Goal: Information Seeking & Learning: Check status

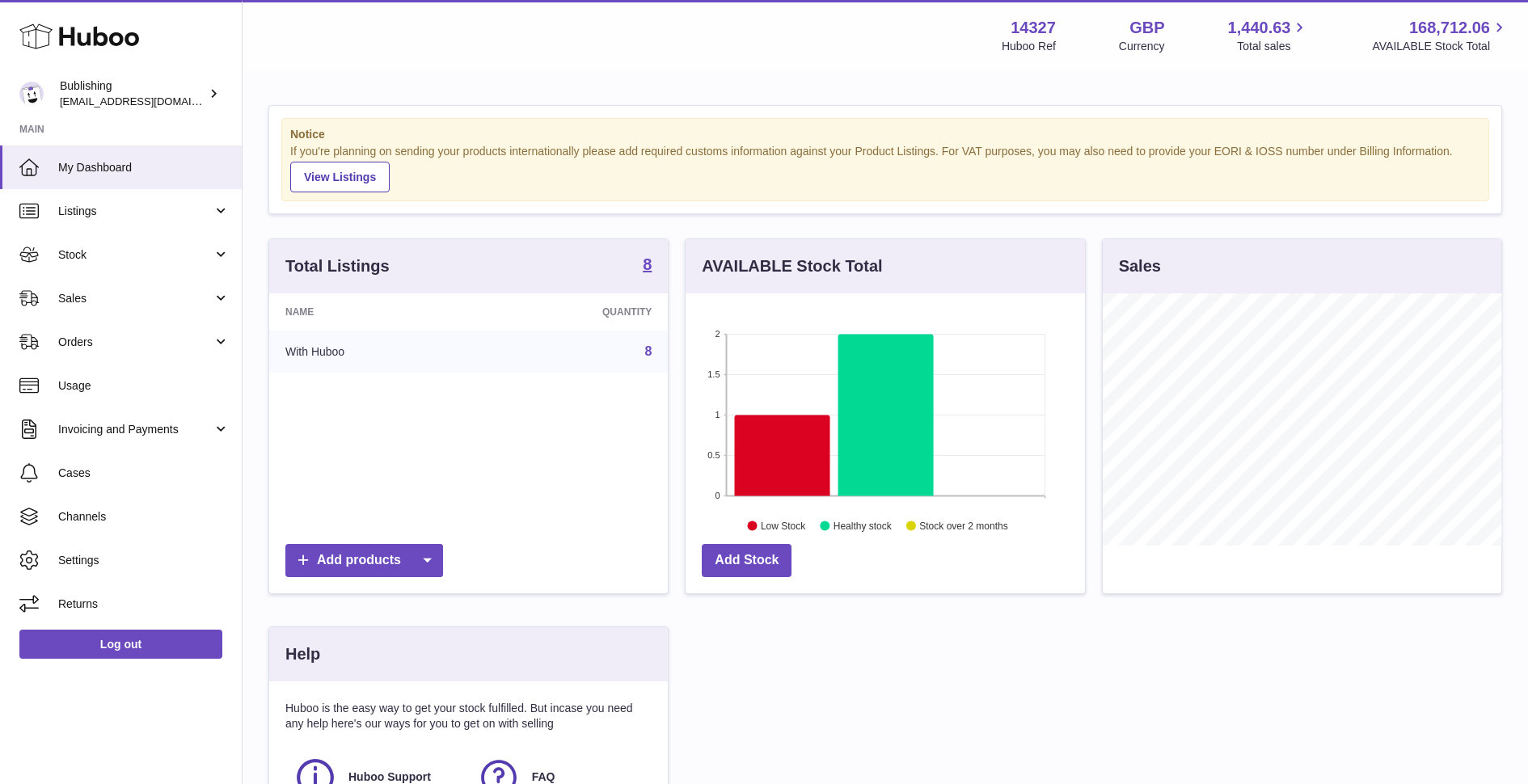
scroll to position [252, 399]
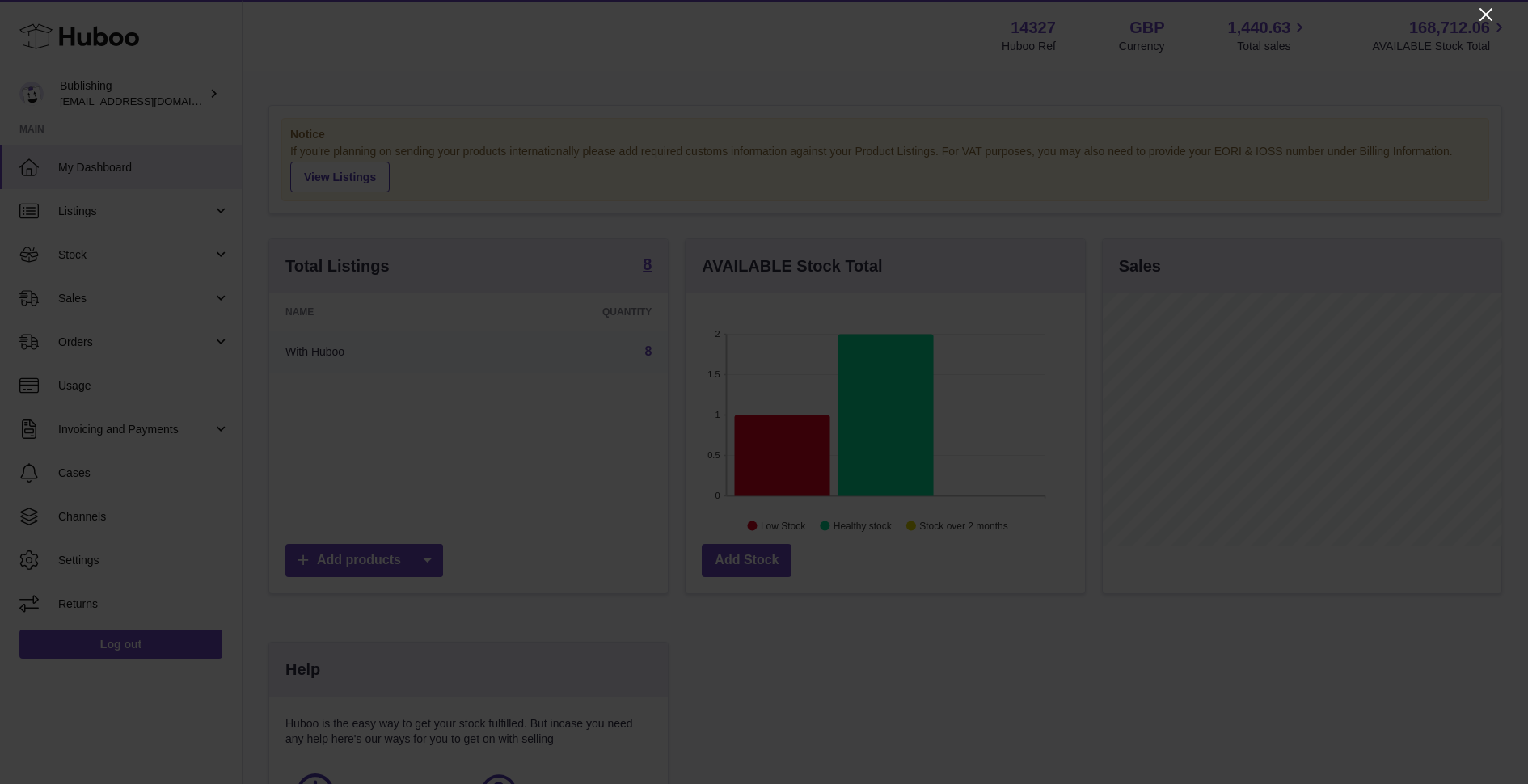
click at [1481, 17] on icon "Close" at bounding box center [1486, 14] width 20 height 20
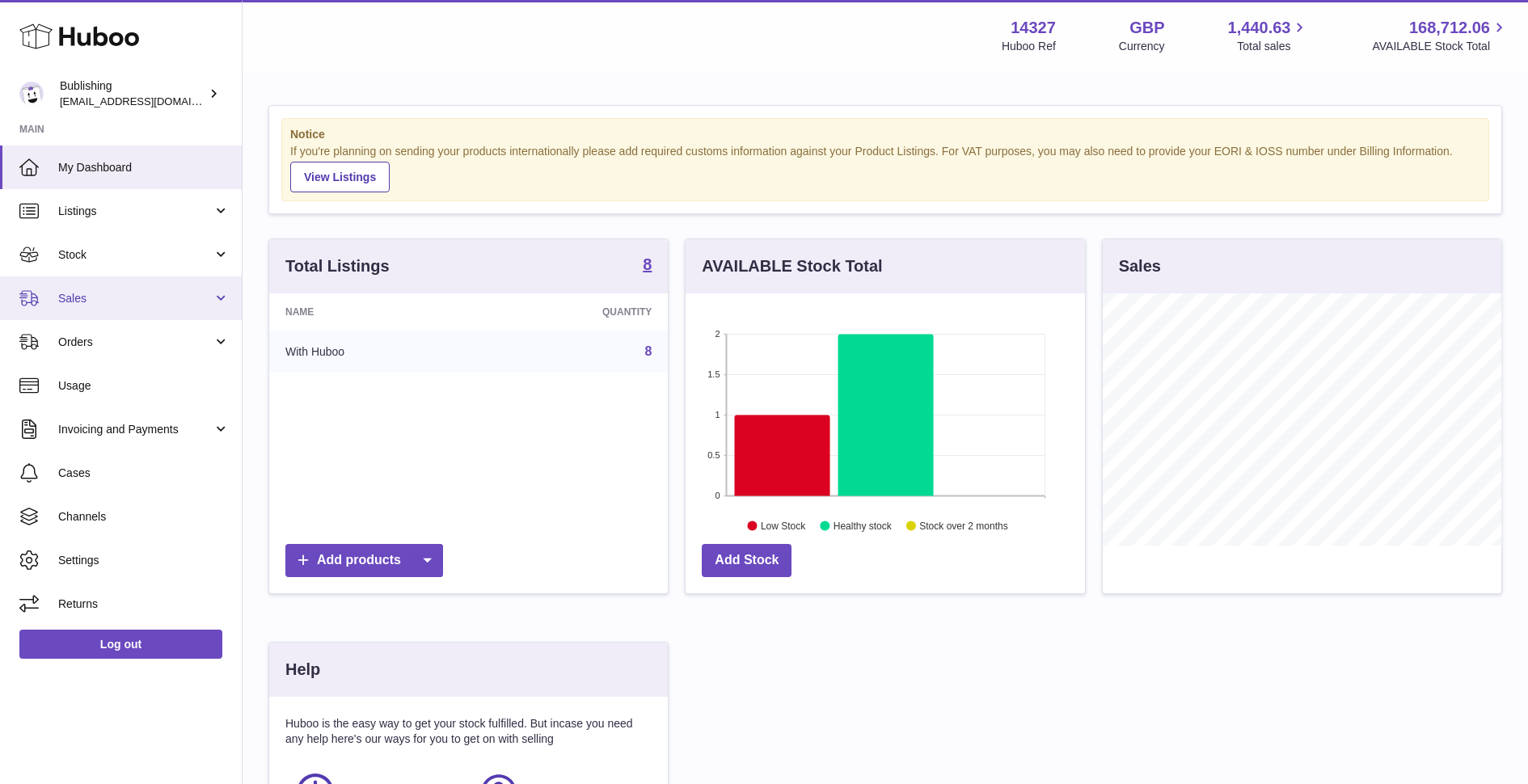
click at [96, 310] on link "Sales" at bounding box center [121, 298] width 242 height 44
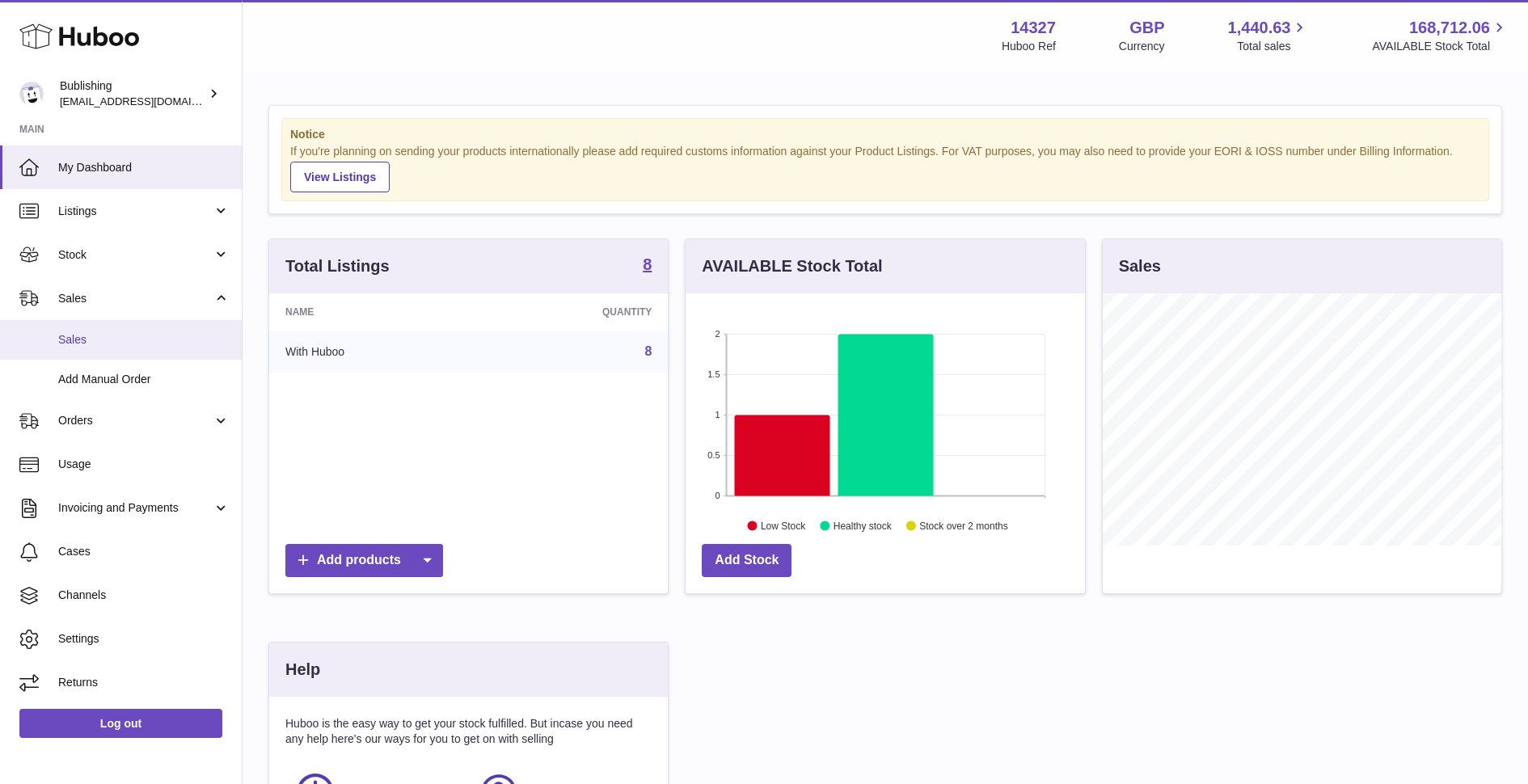
click at [103, 349] on link "Sales" at bounding box center [121, 340] width 242 height 39
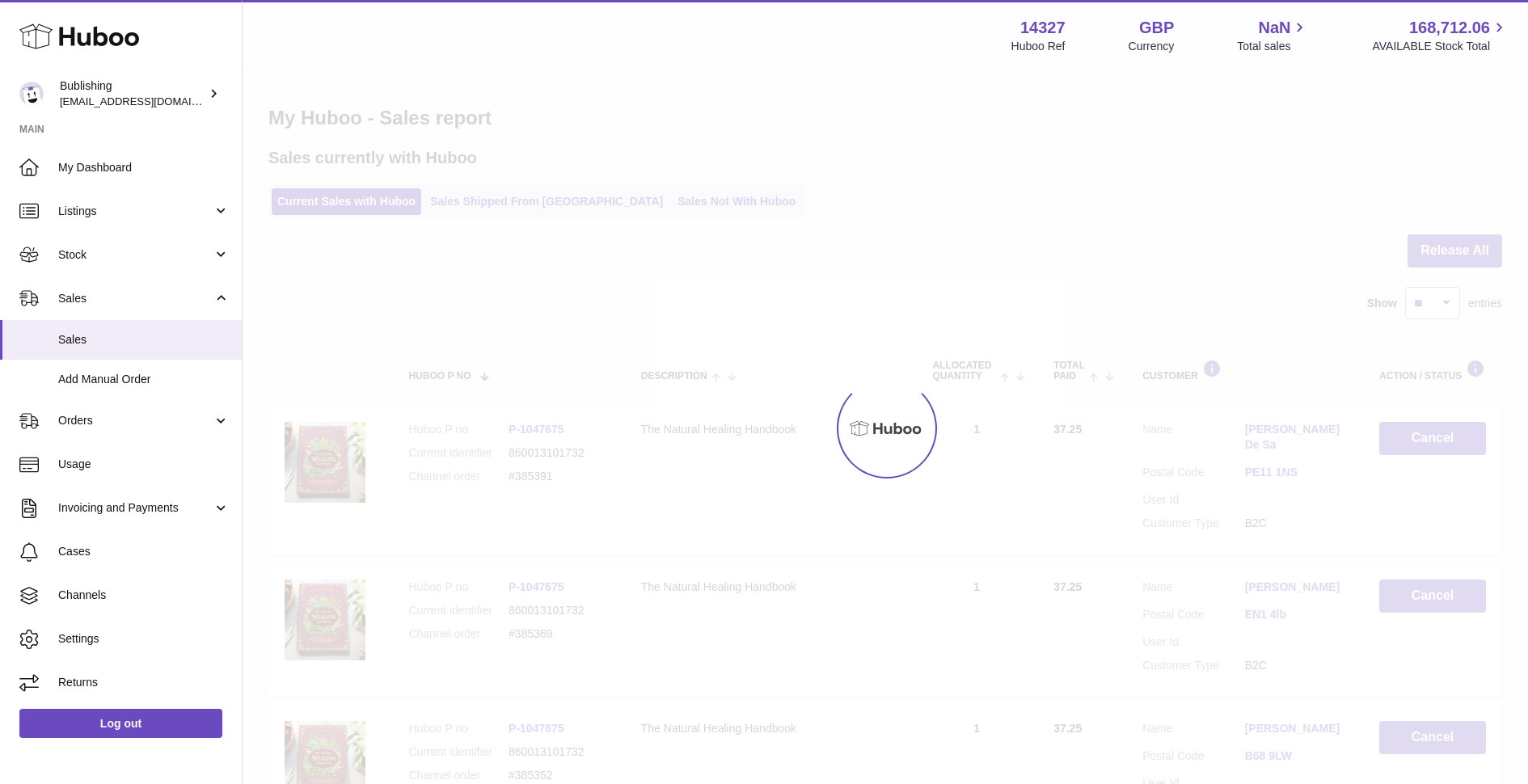
click at [633, 205] on div at bounding box center [885, 428] width 1285 height 711
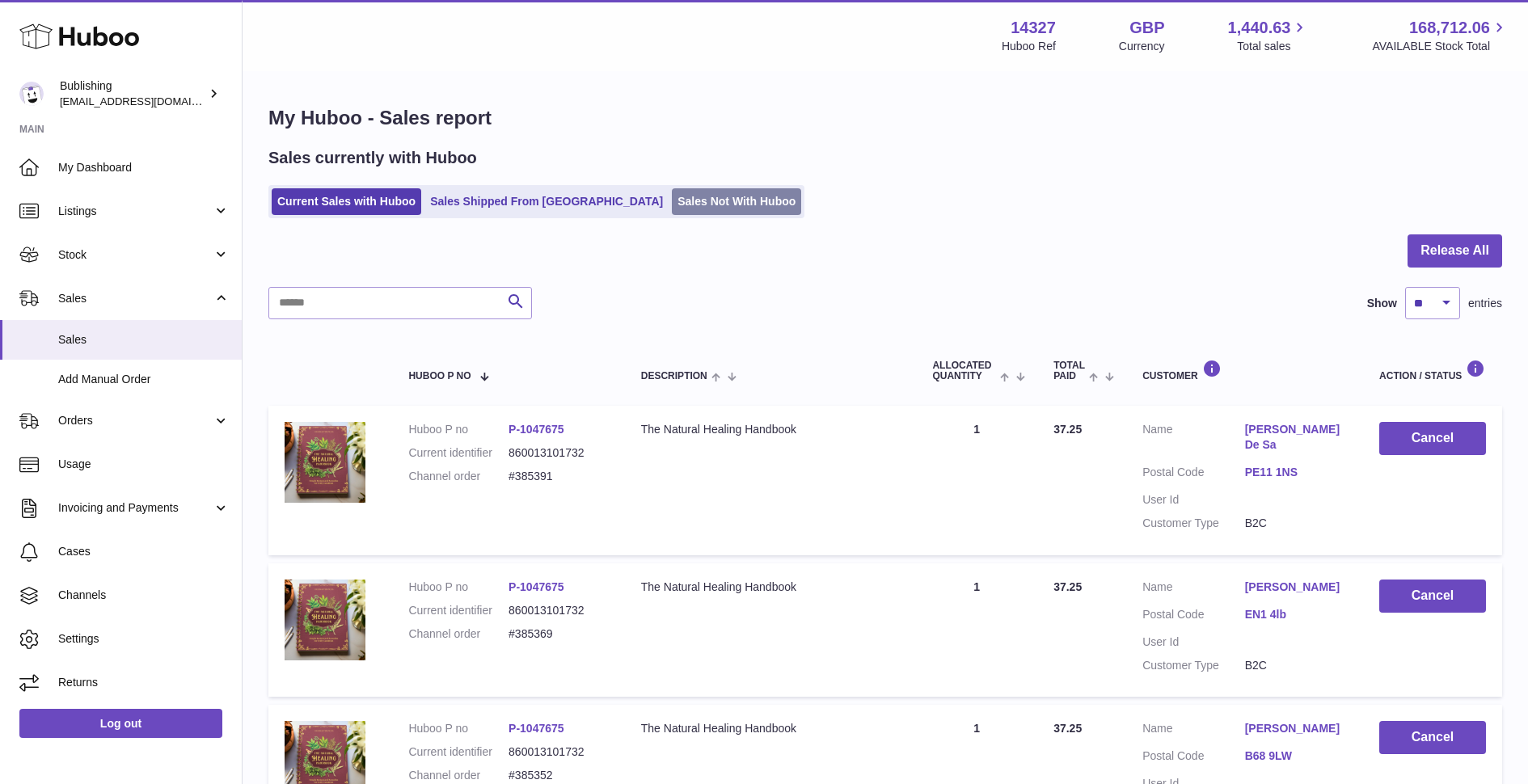
click at [672, 202] on link "Sales Not With Huboo" at bounding box center [737, 202] width 129 height 27
click at [672, 194] on link "Sales Not With Huboo" at bounding box center [737, 202] width 129 height 27
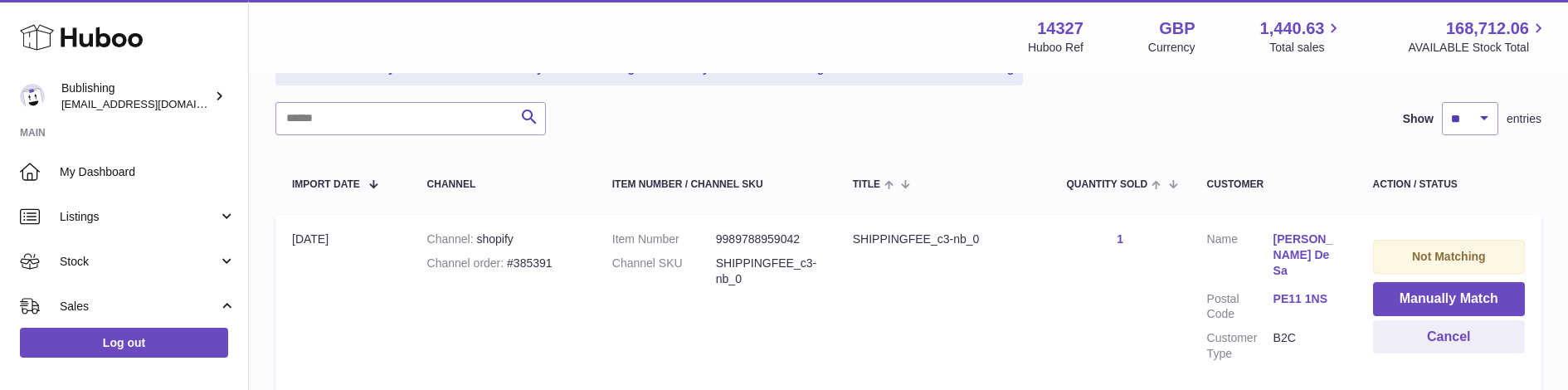
scroll to position [250, 0]
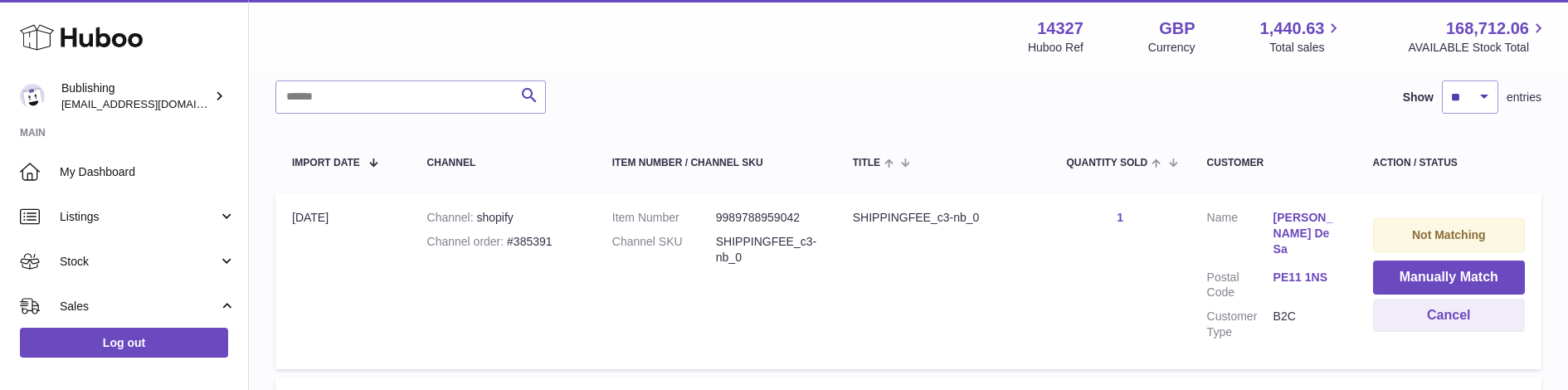
click at [1119, 219] on link "1" at bounding box center [1119, 217] width 6 height 13
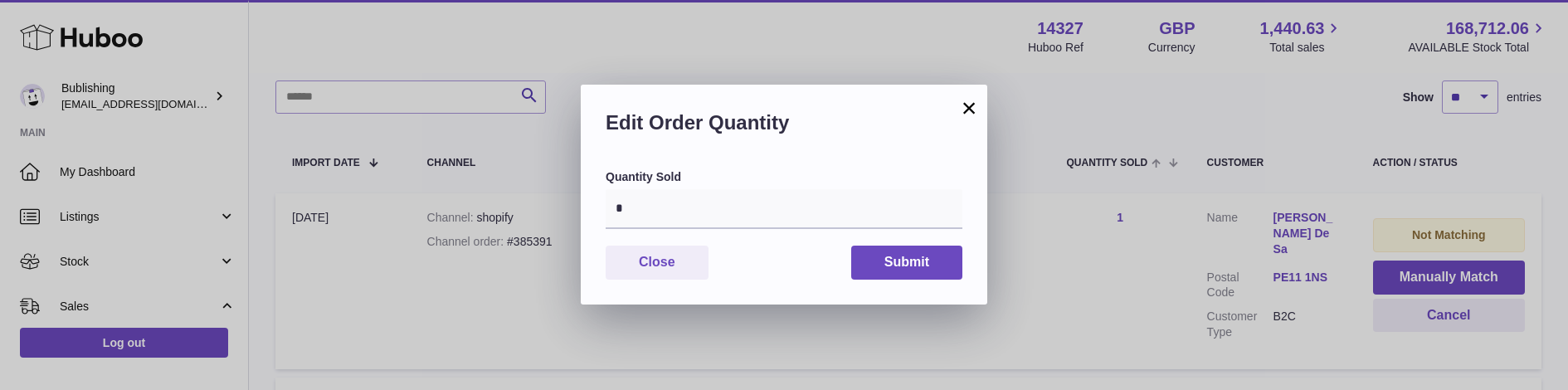
click at [968, 111] on button "×" at bounding box center [969, 108] width 20 height 20
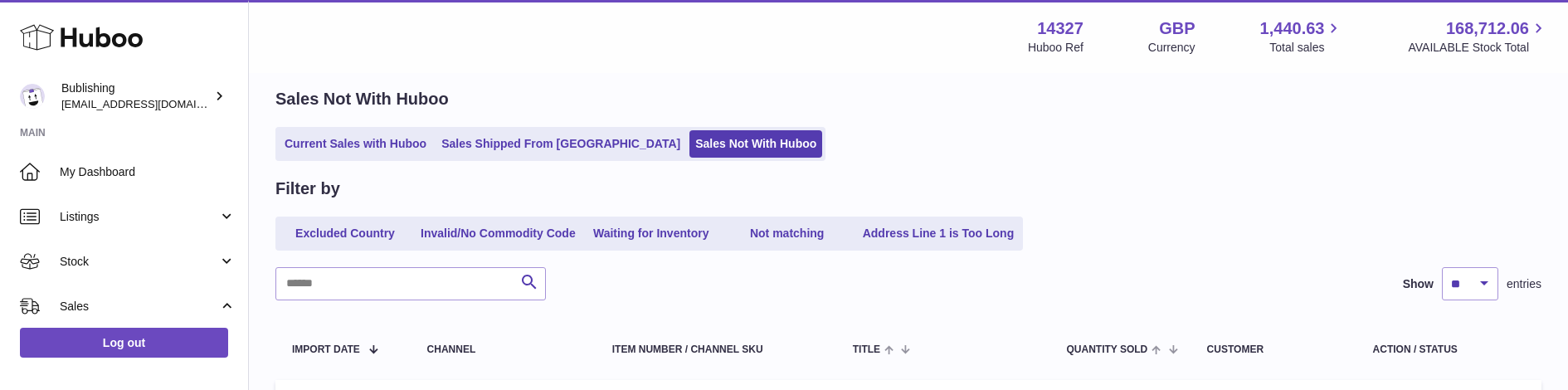
scroll to position [0, 0]
